Goal: Information Seeking & Learning: Learn about a topic

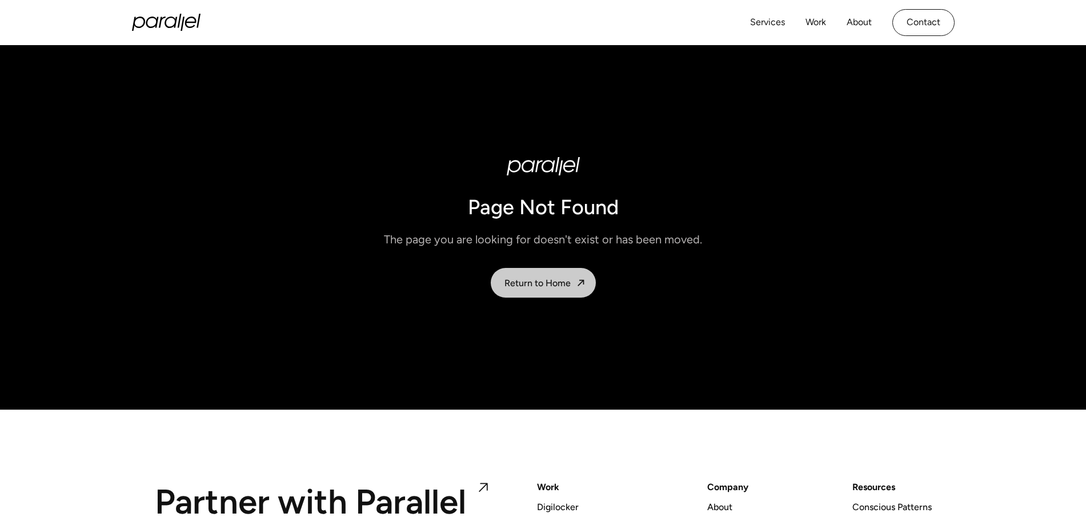
click at [528, 286] on div "Return to Home" at bounding box center [538, 283] width 66 height 11
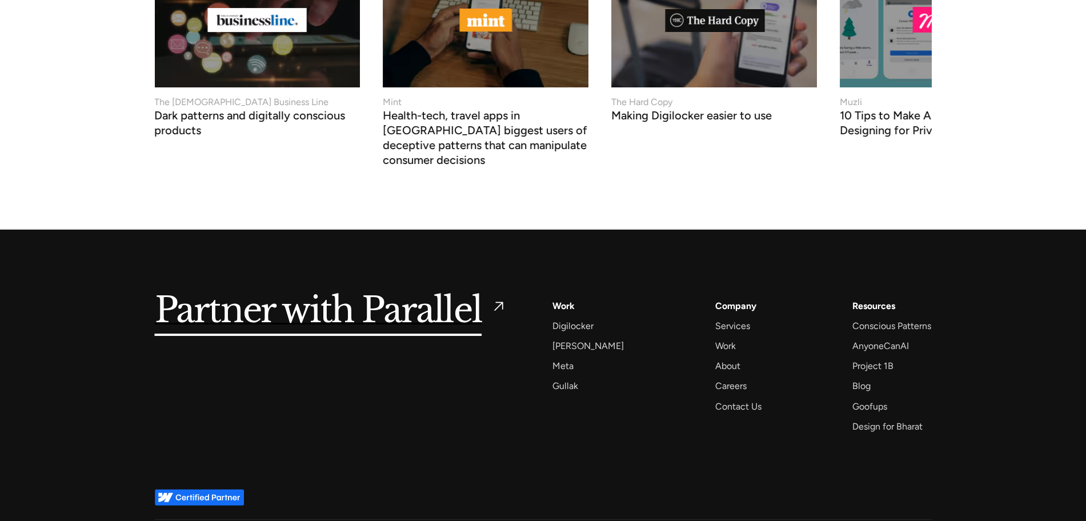
scroll to position [4866, 0]
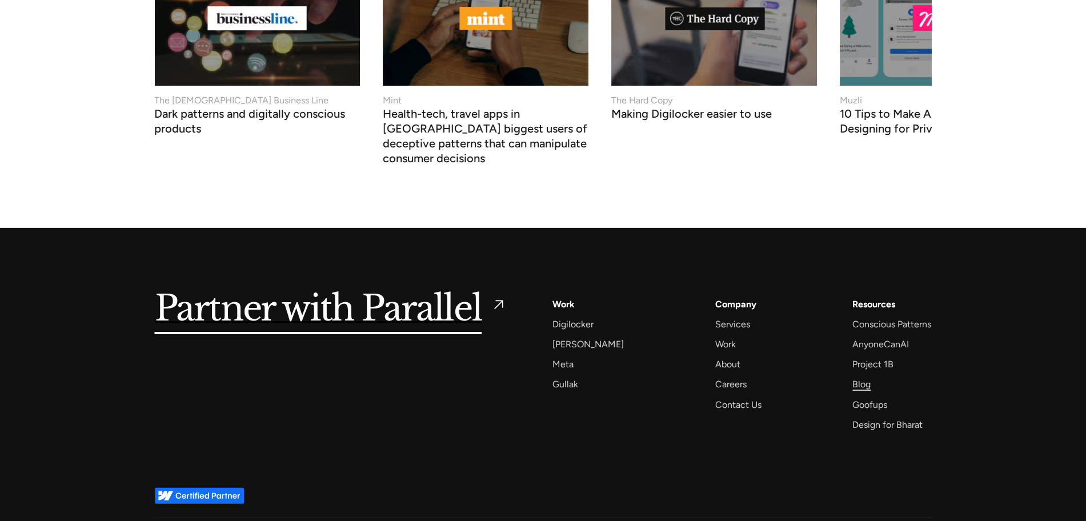
click at [860, 377] on div "Blog" at bounding box center [862, 384] width 18 height 15
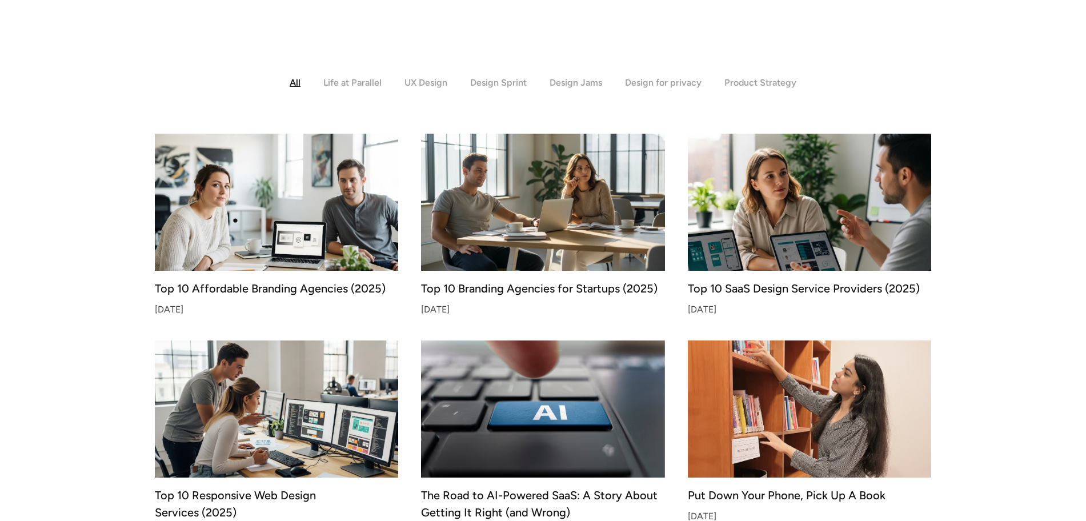
scroll to position [257, 0]
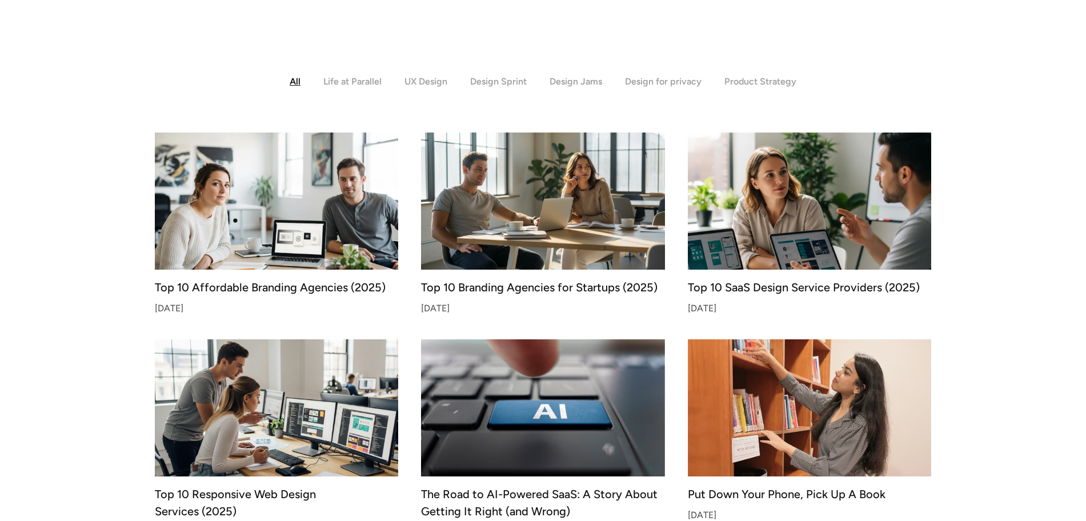
click at [235, 218] on img at bounding box center [277, 201] width 256 height 144
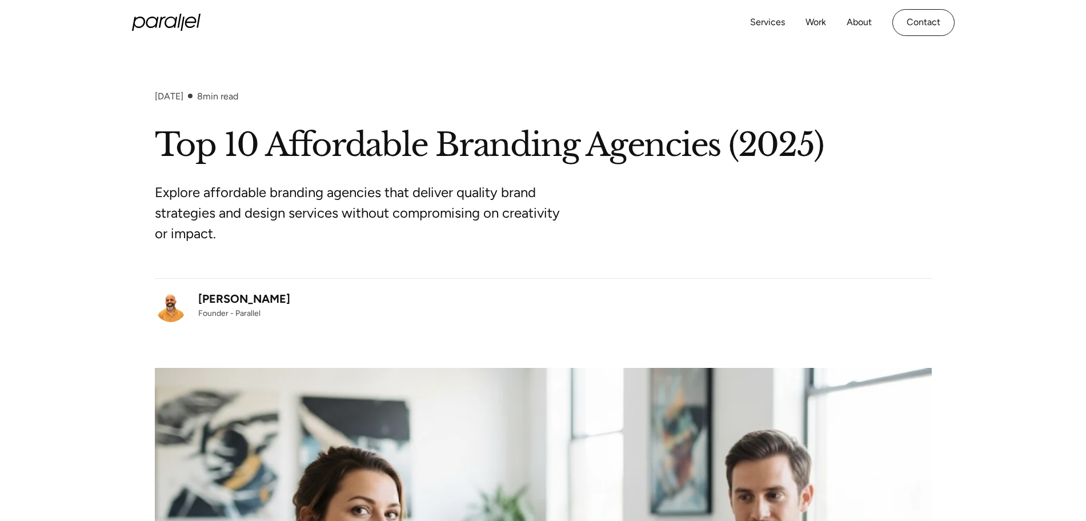
click at [205, 297] on div "Robin Dhanwani" at bounding box center [244, 298] width 92 height 17
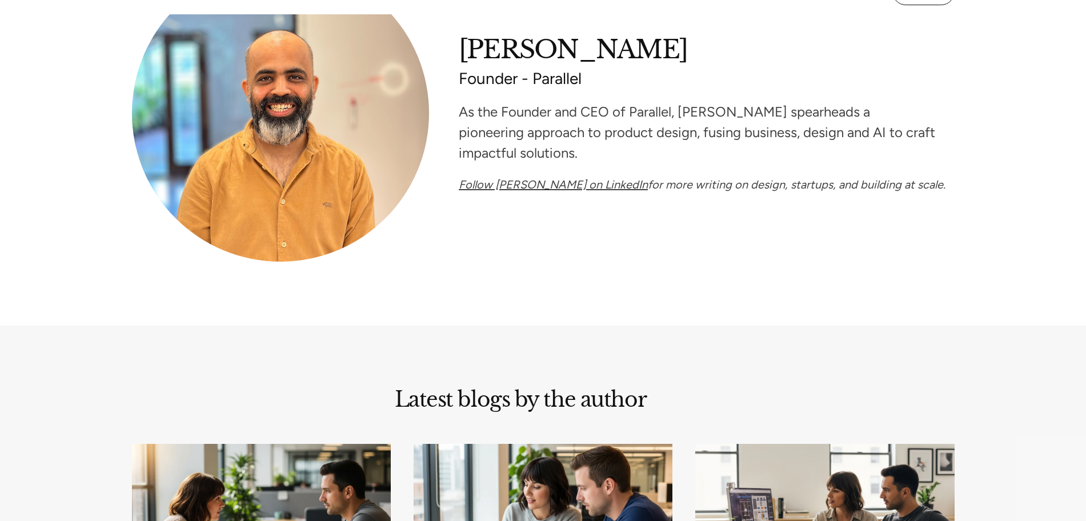
scroll to position [143, 0]
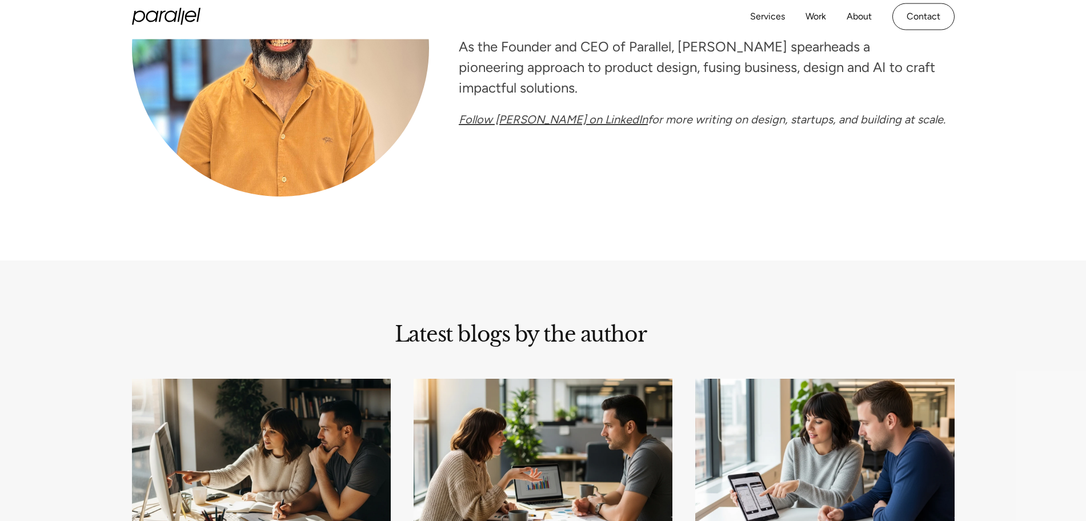
scroll to position [500, 0]
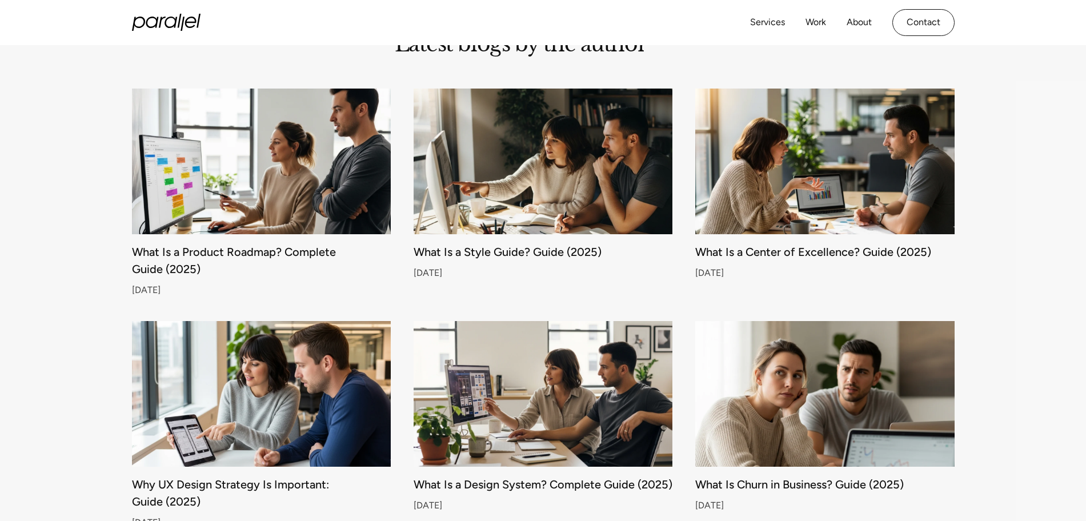
click at [544, 216] on img at bounding box center [543, 161] width 272 height 153
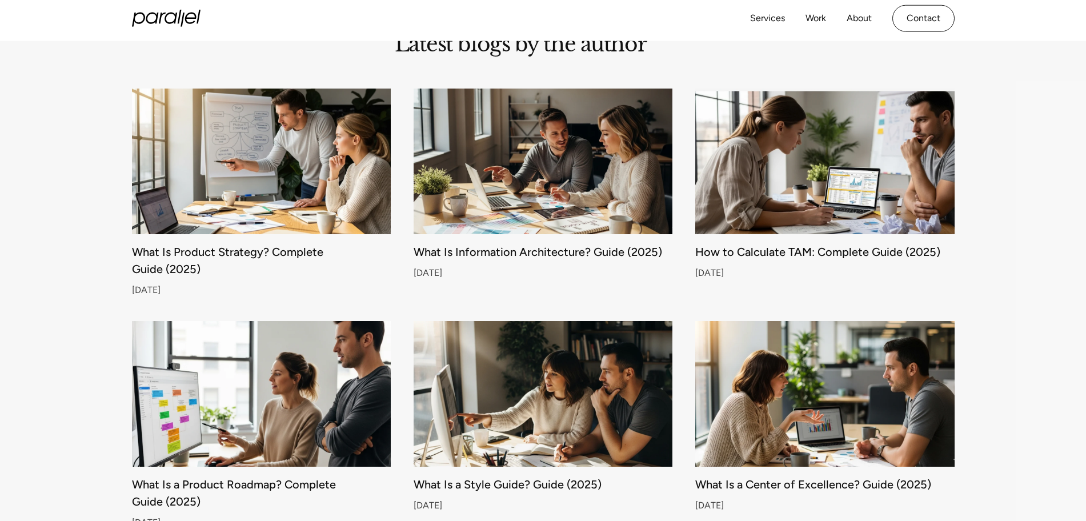
scroll to position [572, 0]
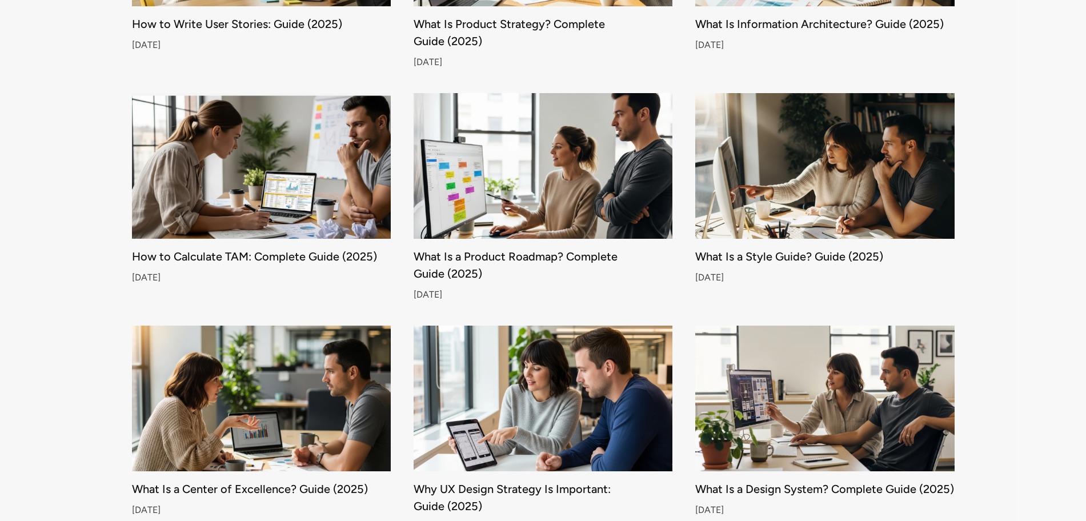
scroll to position [572, 0]
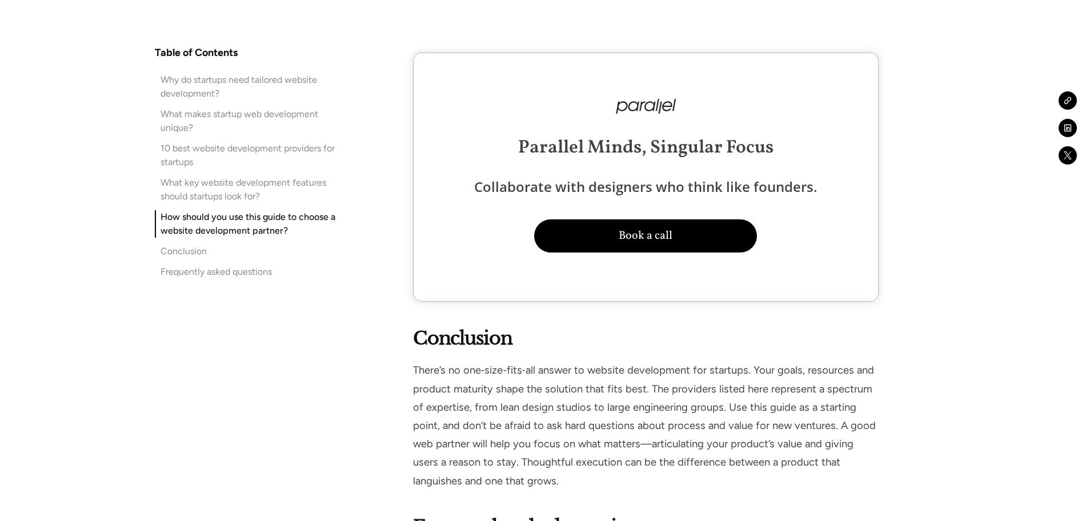
scroll to position [10073, 0]
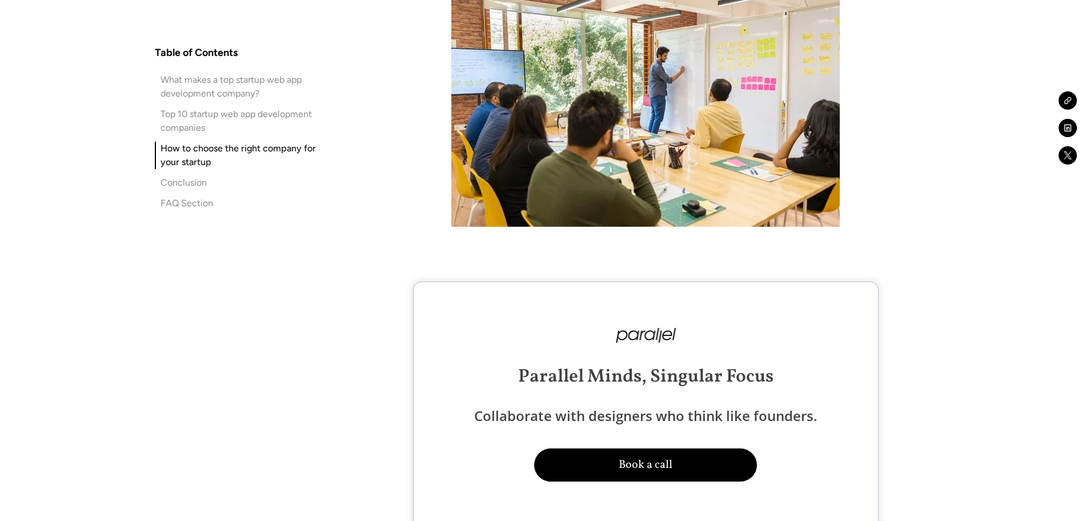
scroll to position [9716, 0]
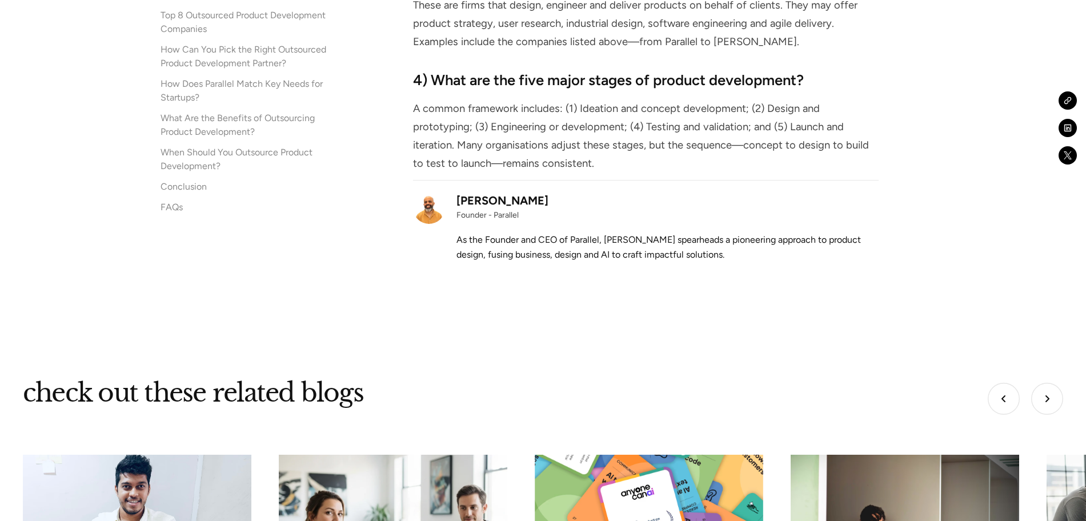
scroll to position [9430, 0]
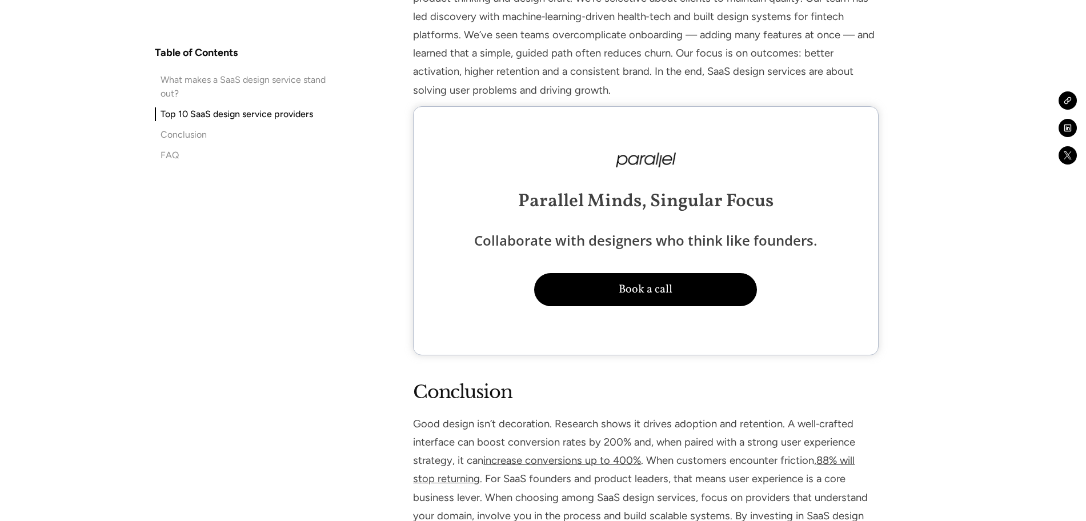
scroll to position [7644, 0]
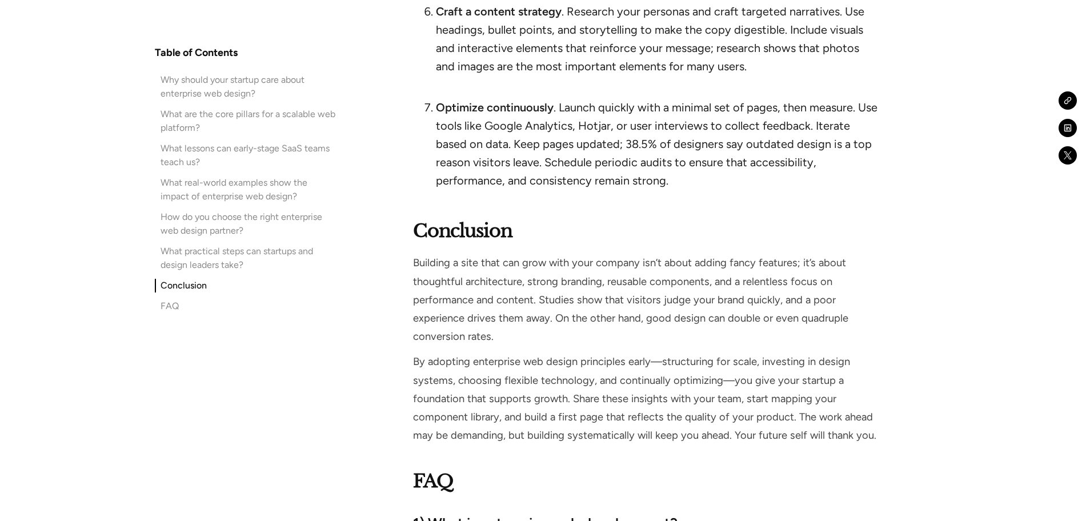
scroll to position [7930, 0]
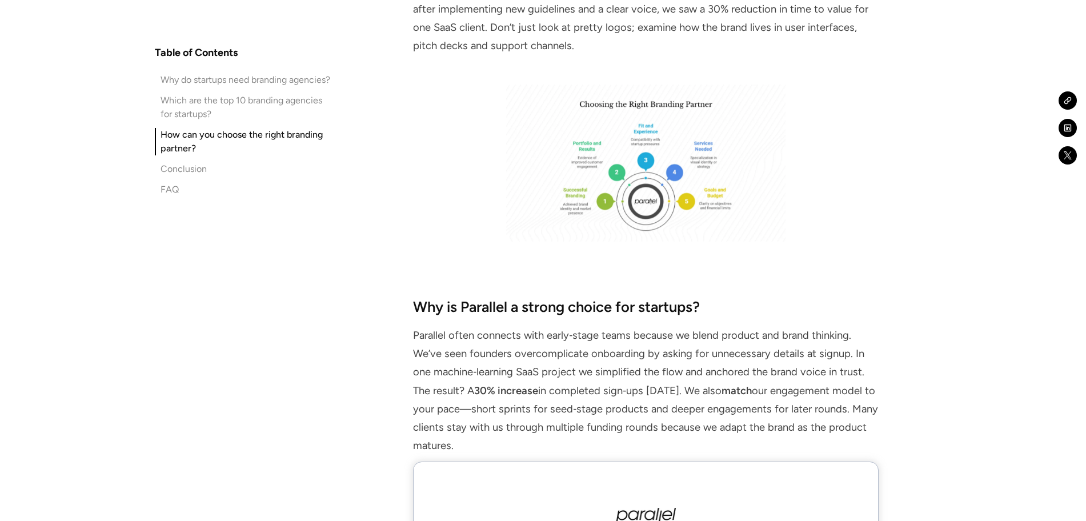
scroll to position [7501, 0]
